Goal: Answer question/provide support

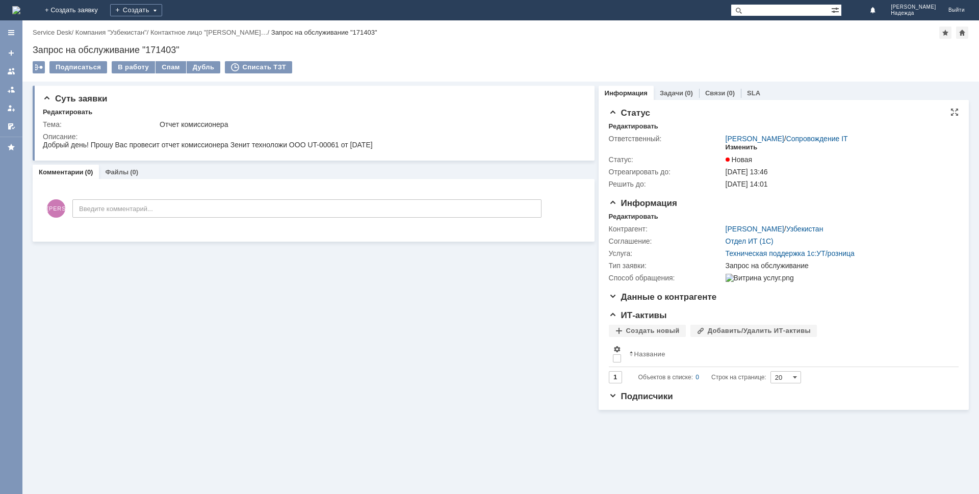
click at [742, 145] on div "Изменить" at bounding box center [741, 147] width 32 height 8
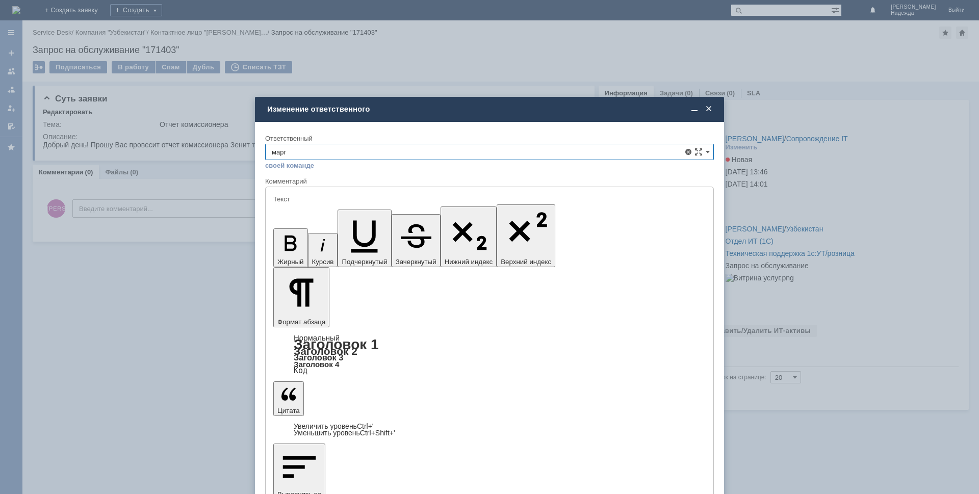
click at [314, 223] on span "[PERSON_NAME]" at bounding box center [489, 226] width 435 height 8
type input "[PERSON_NAME]"
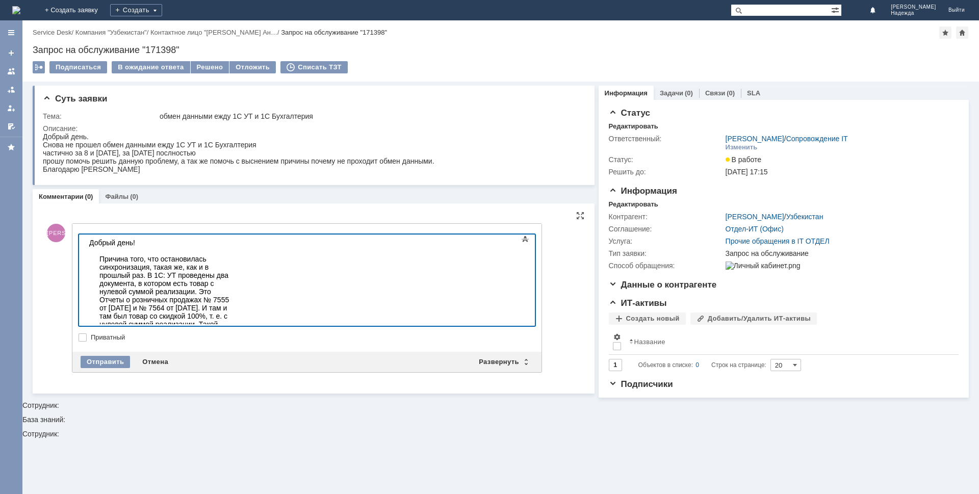
drag, startPoint x: 459, startPoint y: 294, endPoint x: 514, endPoint y: 295, distance: 55.1
click at [234, 294] on div "Причина того, что остановилась синхронизация, такая же, как и в прошлый раз. В …" at bounding box center [166, 320] width 135 height 131
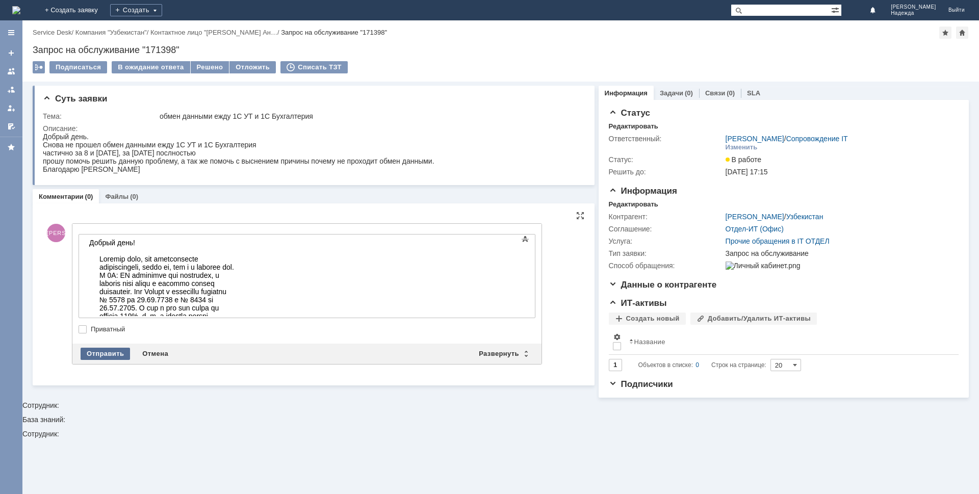
click at [117, 354] on div "Отправить" at bounding box center [105, 354] width 49 height 12
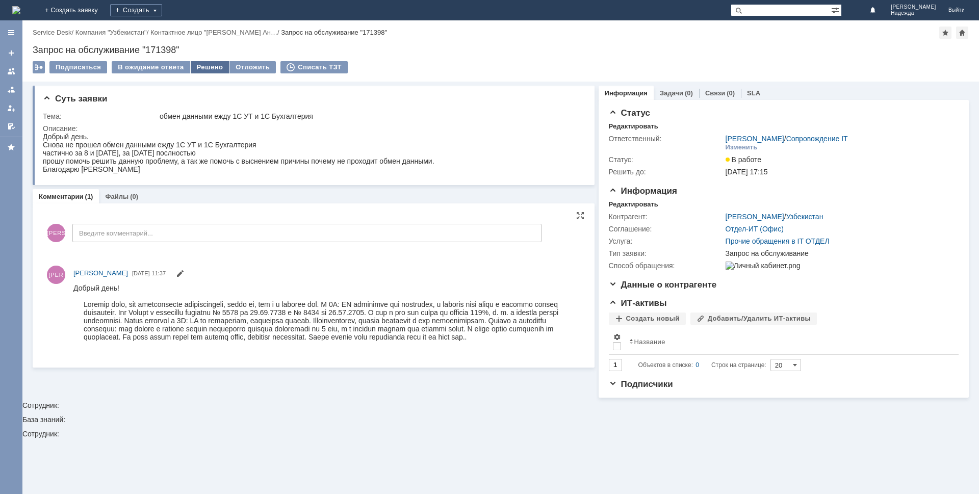
click at [210, 68] on div "Решено" at bounding box center [210, 67] width 39 height 12
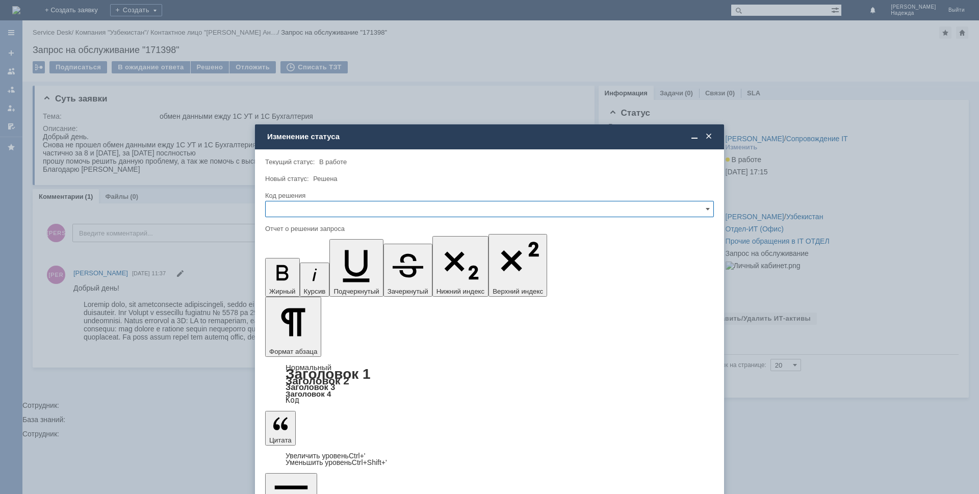
click at [284, 207] on input "text" at bounding box center [489, 209] width 449 height 16
click at [294, 279] on span "Решено" at bounding box center [489, 278] width 435 height 8
type input "Решено"
